Goal: Find specific page/section: Find specific page/section

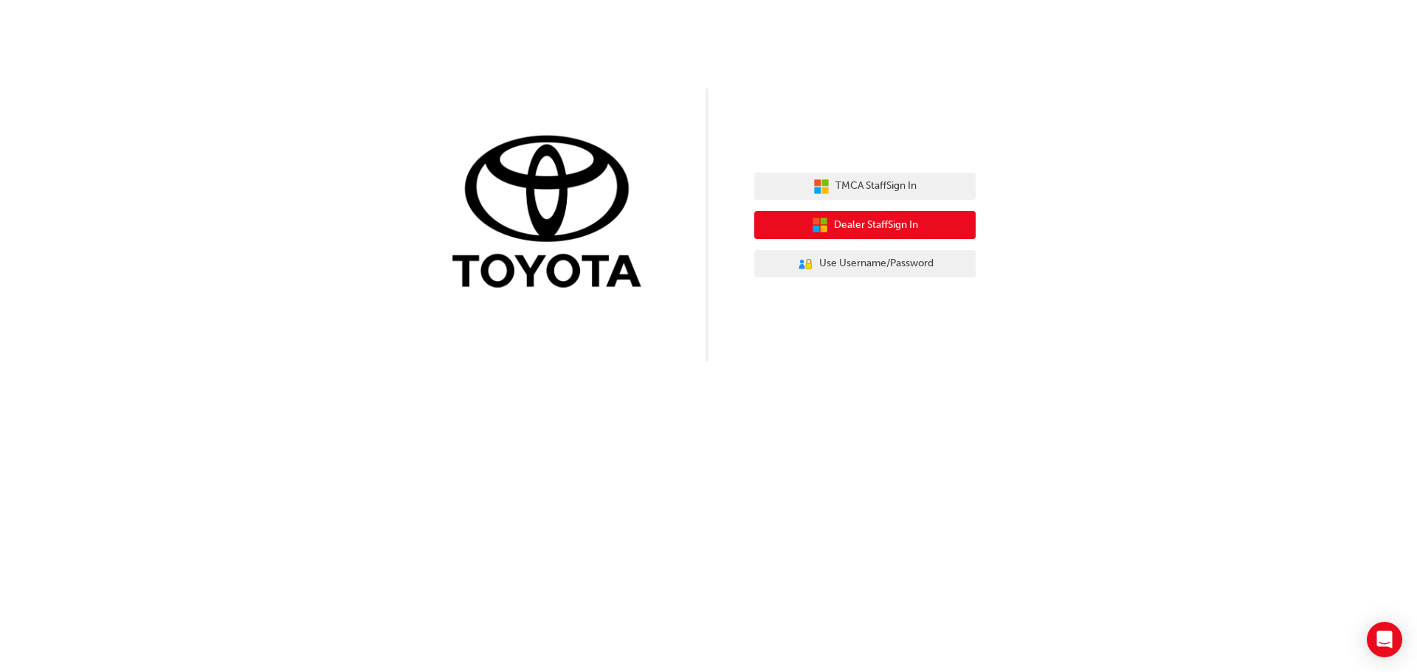
click at [874, 232] on span "Dealer Staff Sign In" at bounding box center [876, 225] width 84 height 17
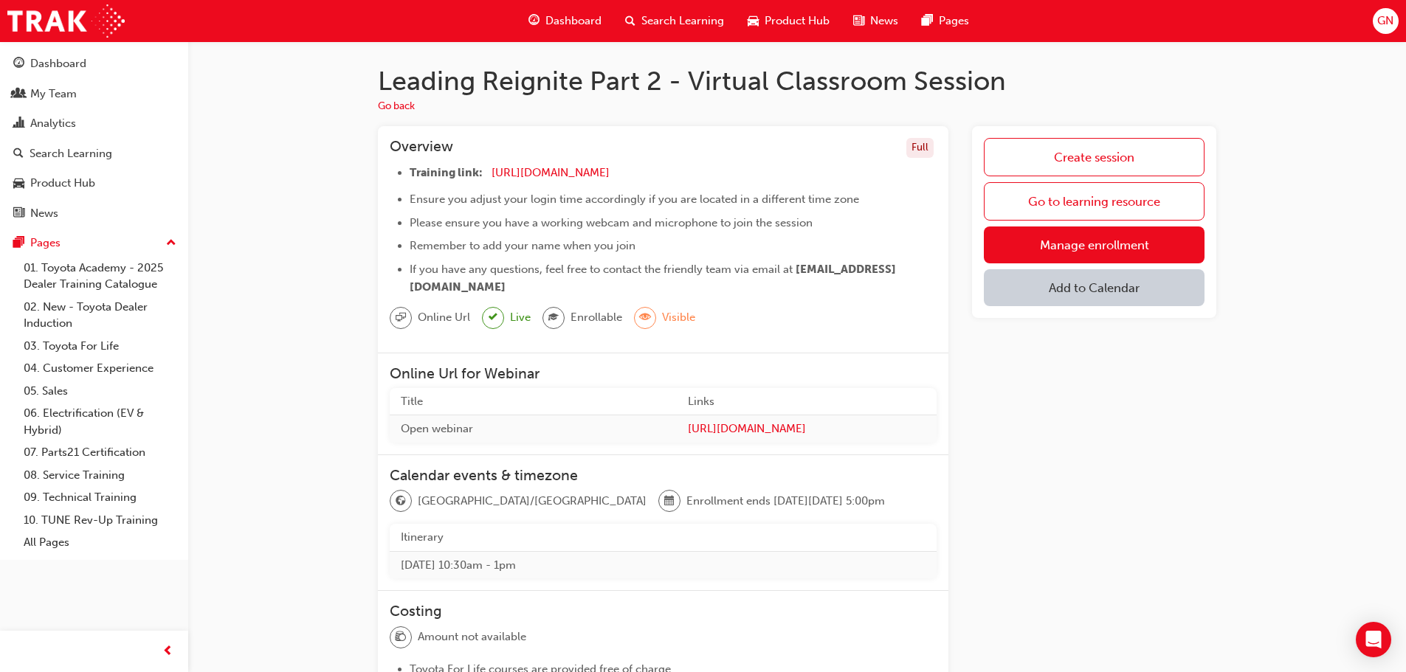
click at [397, 317] on span "sessionType_ONLINE_URL-icon" at bounding box center [401, 318] width 10 height 19
click at [442, 313] on span "Online Url" at bounding box center [444, 317] width 52 height 17
click at [588, 170] on span "https://zoom.us/j/5361740724" at bounding box center [551, 172] width 118 height 13
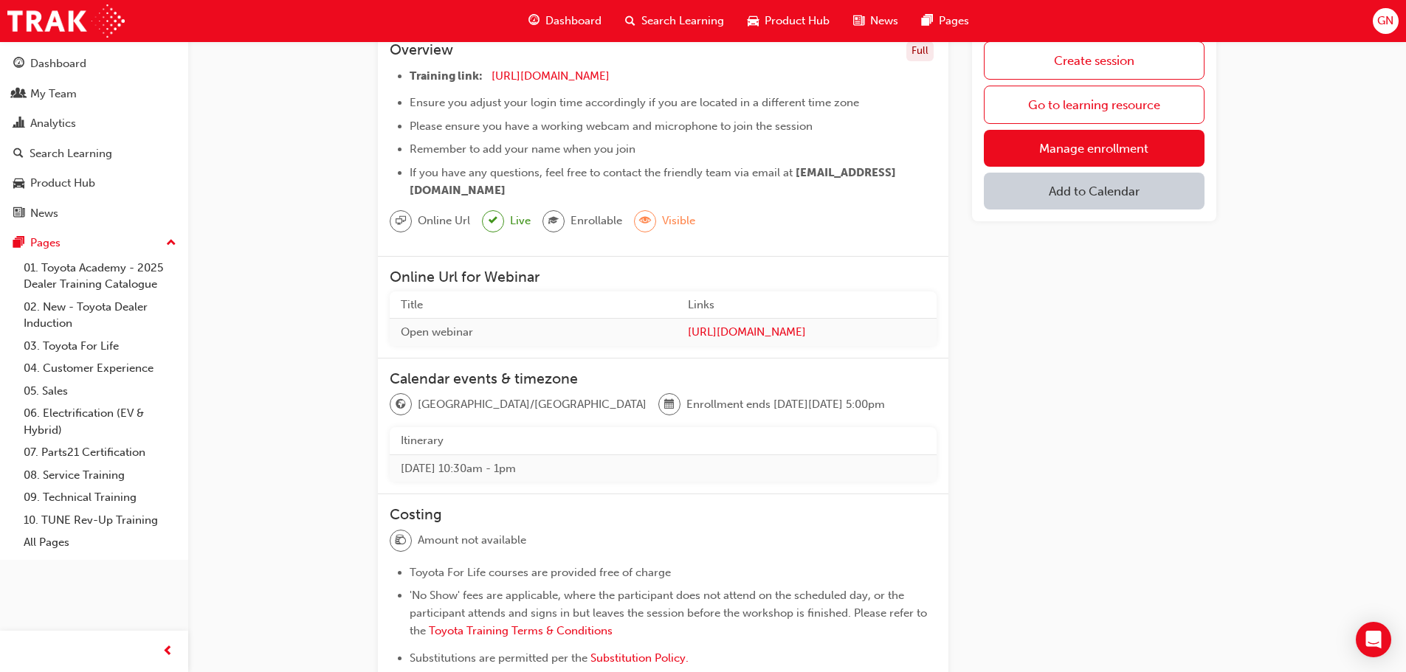
scroll to position [23, 0]
